Goal: Task Accomplishment & Management: Manage account settings

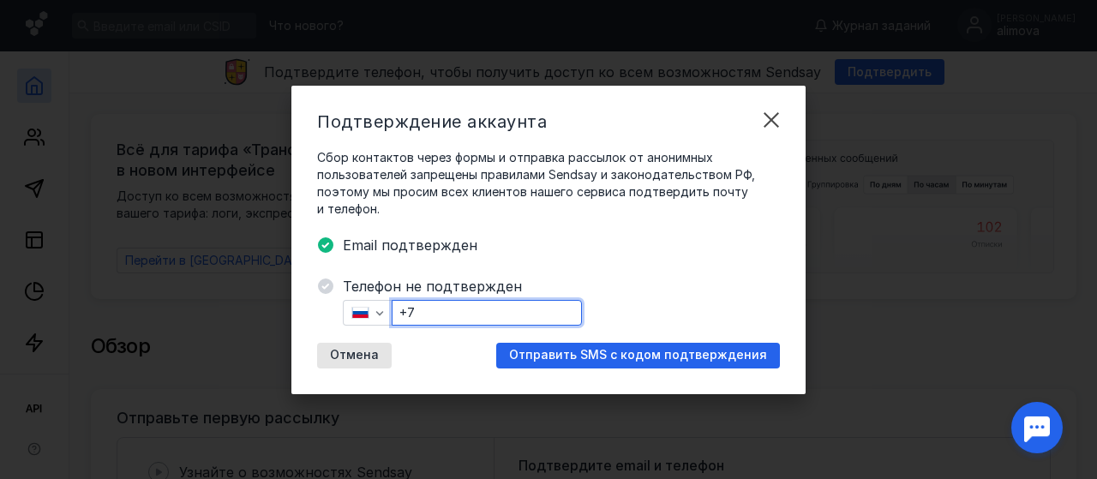
click at [530, 318] on input "+7" at bounding box center [486, 313] width 189 height 24
type input "[PHONE_NUMBER]"
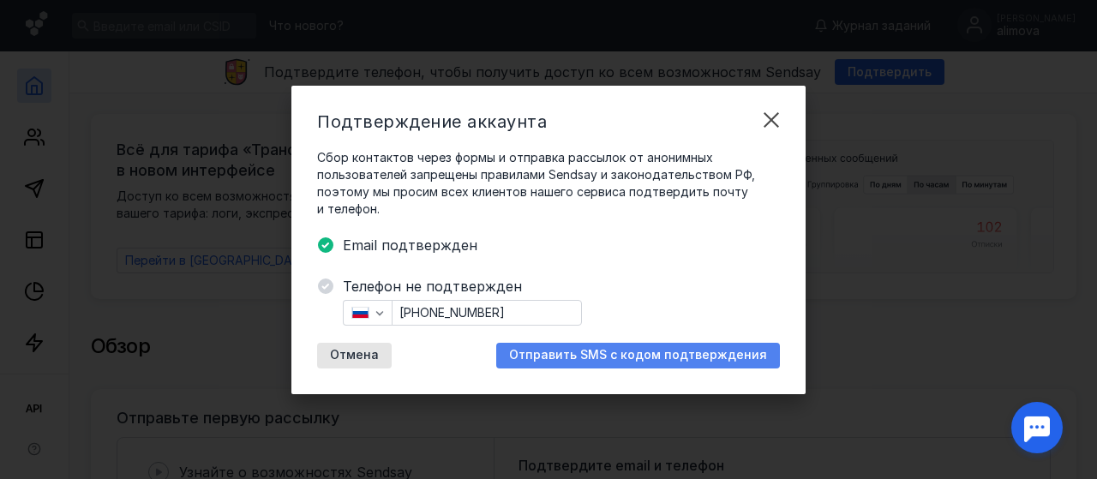
click at [687, 353] on span "Отправить SMS с кодом подтверждения" at bounding box center [638, 355] width 258 height 15
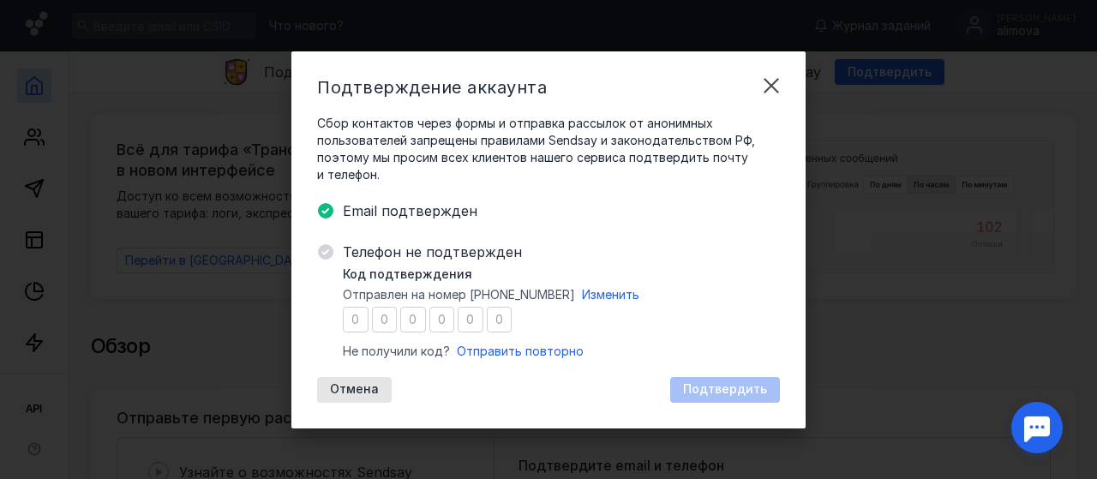
type input "4"
type input "2"
type input "4"
type input "0"
type input "8"
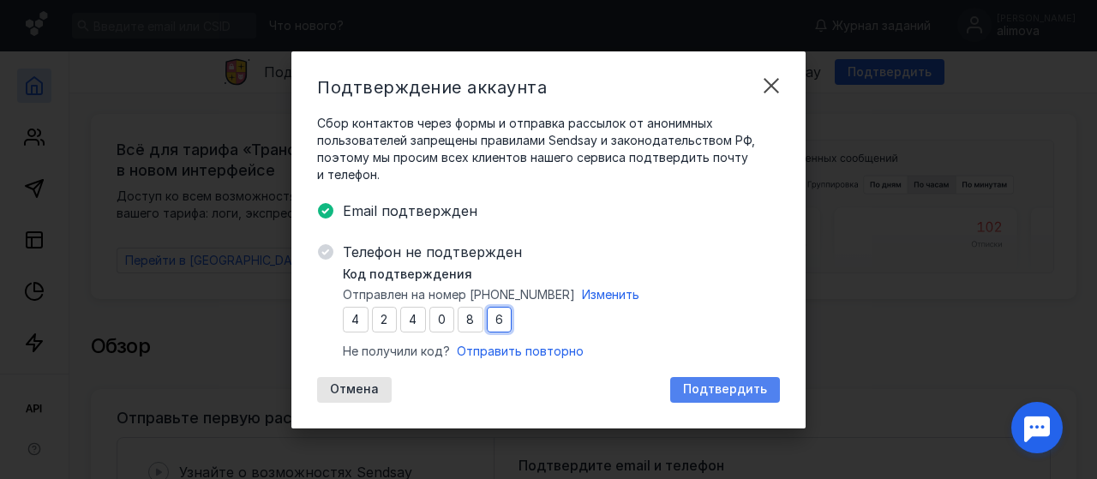
type input "6"
click at [714, 398] on div "Подтвердить" at bounding box center [725, 390] width 110 height 26
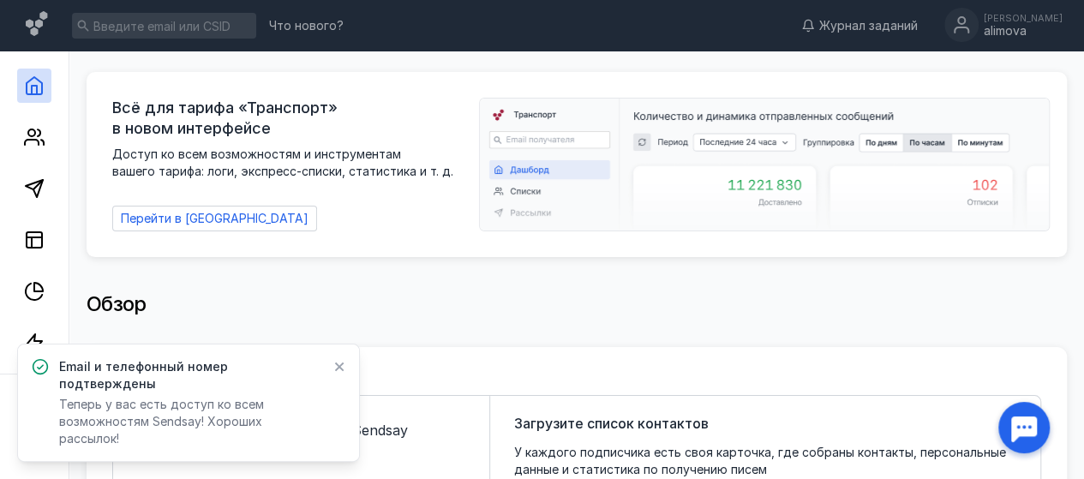
click at [340, 374] on icon at bounding box center [339, 367] width 12 height 14
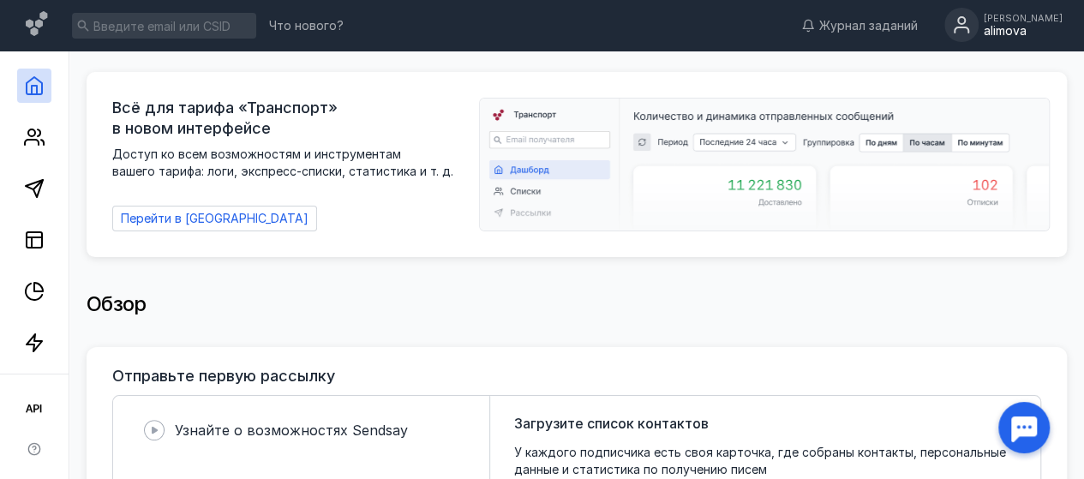
click at [1014, 20] on div "[PERSON_NAME]" at bounding box center [1023, 18] width 79 height 10
